Goal: Transaction & Acquisition: Purchase product/service

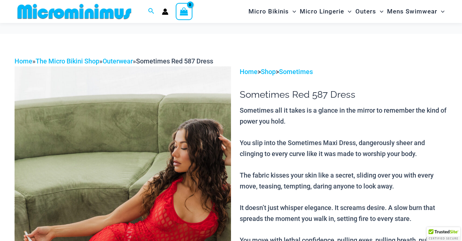
scroll to position [96, 0]
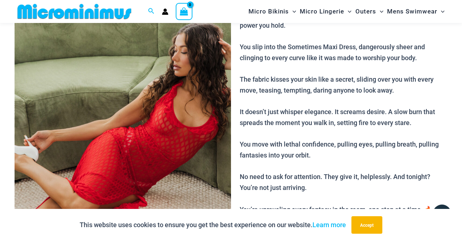
click at [162, 119] on img at bounding box center [123, 133] width 217 height 325
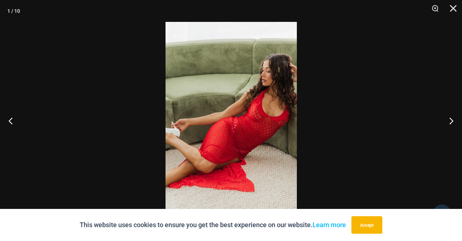
click at [162, 119] on div at bounding box center [231, 120] width 462 height 241
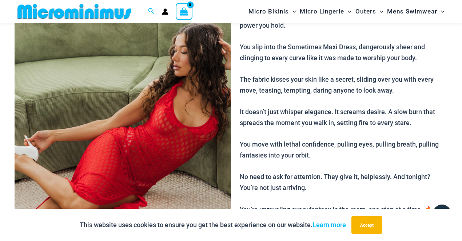
click at [162, 119] on img at bounding box center [123, 133] width 217 height 325
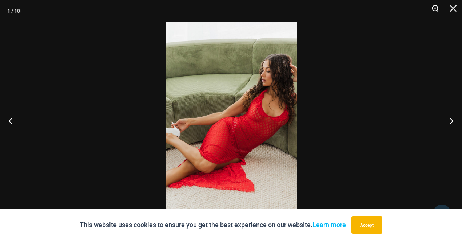
click at [434, 7] on button "Zoom" at bounding box center [433, 11] width 18 height 22
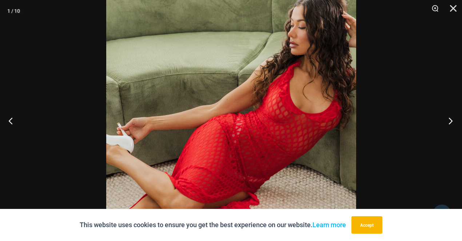
click at [451, 124] on button "Next" at bounding box center [448, 120] width 27 height 36
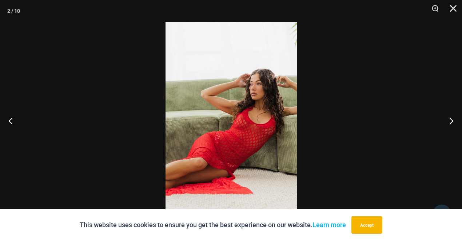
click at [255, 116] on img at bounding box center [231, 120] width 131 height 197
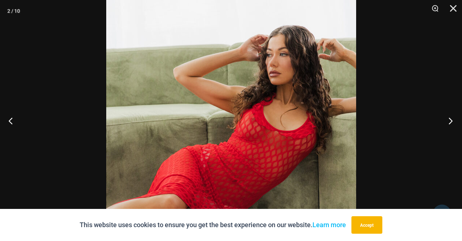
click at [449, 115] on button "Next" at bounding box center [448, 120] width 27 height 36
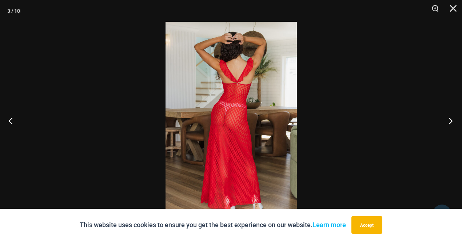
click at [449, 116] on button "Next" at bounding box center [448, 120] width 27 height 36
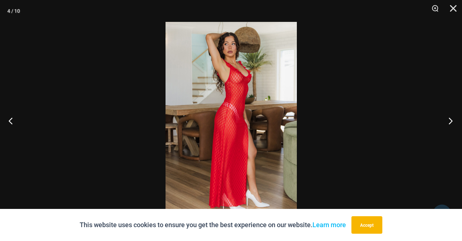
click at [449, 116] on button "Next" at bounding box center [448, 120] width 27 height 36
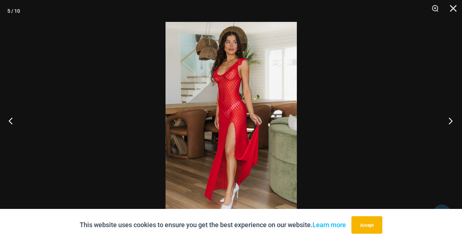
click at [448, 116] on button "Next" at bounding box center [448, 120] width 27 height 36
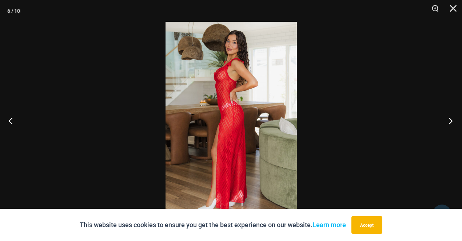
click at [448, 116] on button "Next" at bounding box center [448, 120] width 27 height 36
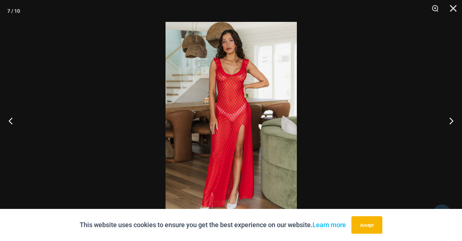
click at [261, 90] on img at bounding box center [231, 120] width 131 height 197
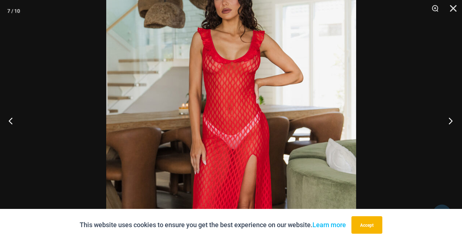
click at [448, 122] on button "Next" at bounding box center [448, 120] width 27 height 36
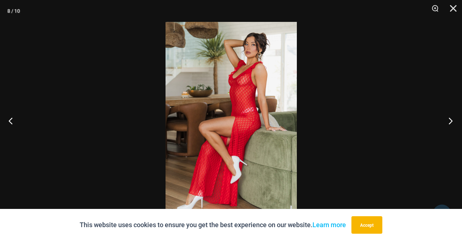
click at [448, 122] on button "Next" at bounding box center [448, 120] width 27 height 36
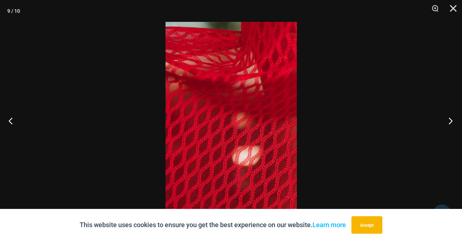
click at [448, 122] on button "Next" at bounding box center [448, 120] width 27 height 36
